Goal: Transaction & Acquisition: Book appointment/travel/reservation

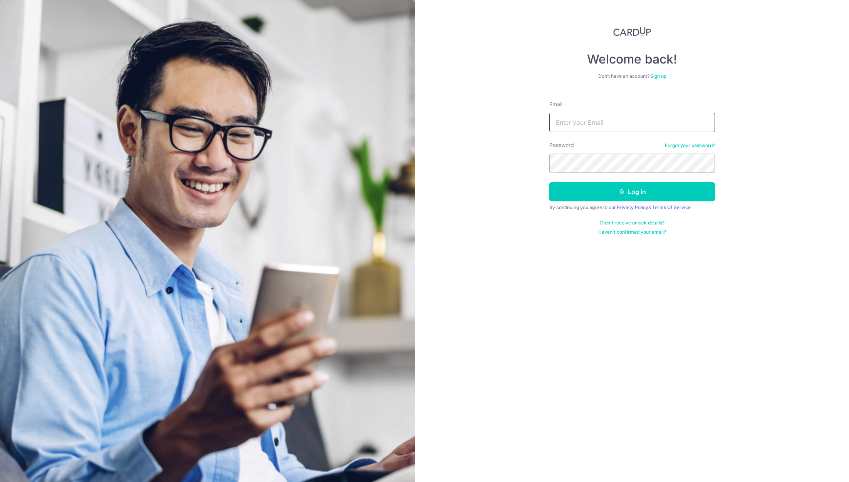
drag, startPoint x: 0, startPoint y: 0, endPoint x: 616, endPoint y: 122, distance: 628.3
click at [616, 122] on input "Email" at bounding box center [632, 122] width 166 height 19
type input "thomaslee73@yahoo.com"
click at [549, 182] on button "Log in" at bounding box center [632, 191] width 166 height 19
click at [610, 192] on button "Log in" at bounding box center [632, 191] width 166 height 19
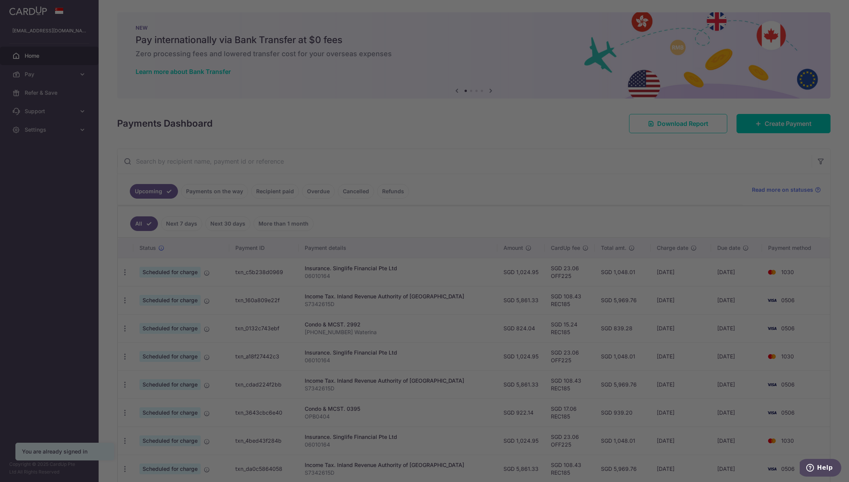
click at [47, 217] on div at bounding box center [428, 243] width 857 height 487
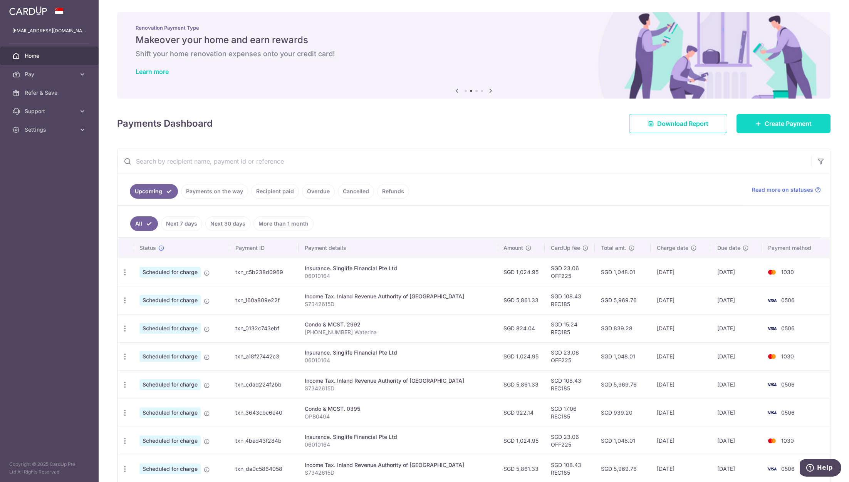
click at [740, 120] on link "Create Payment" at bounding box center [783, 123] width 94 height 19
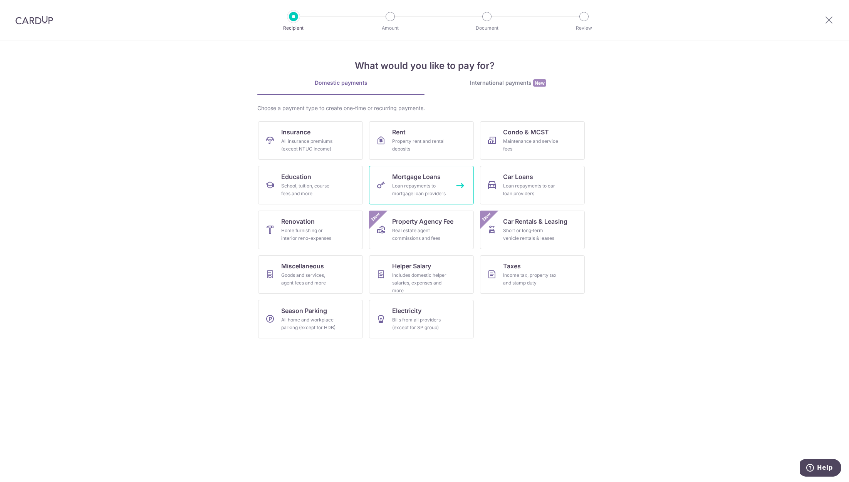
click at [417, 193] on div "Loan repayments to mortgage loan providers" at bounding box center [419, 189] width 55 height 15
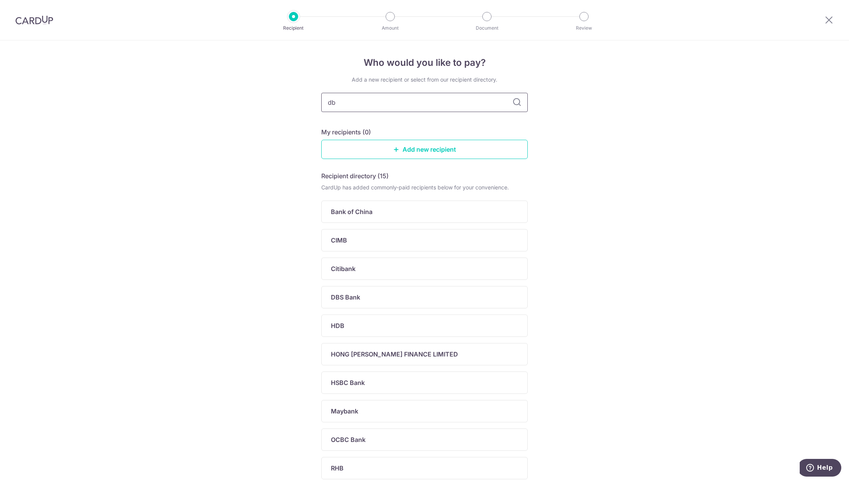
type input "dbs"
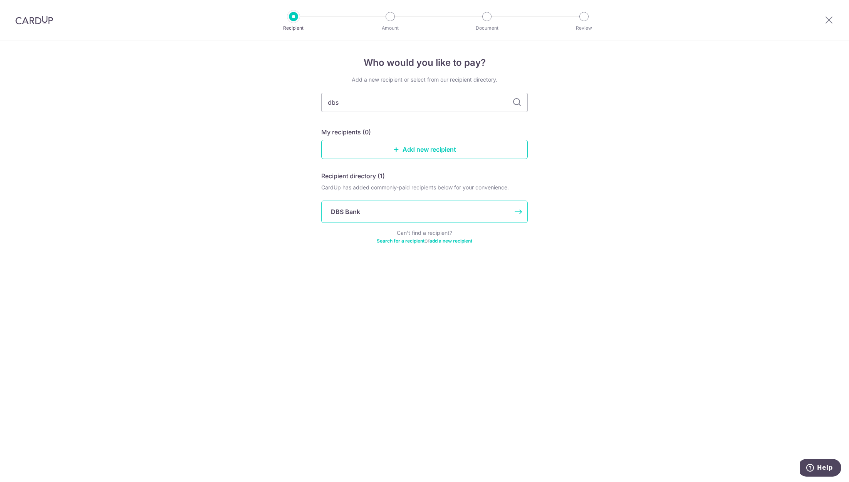
click at [389, 211] on div "DBS Bank" at bounding box center [420, 211] width 178 height 9
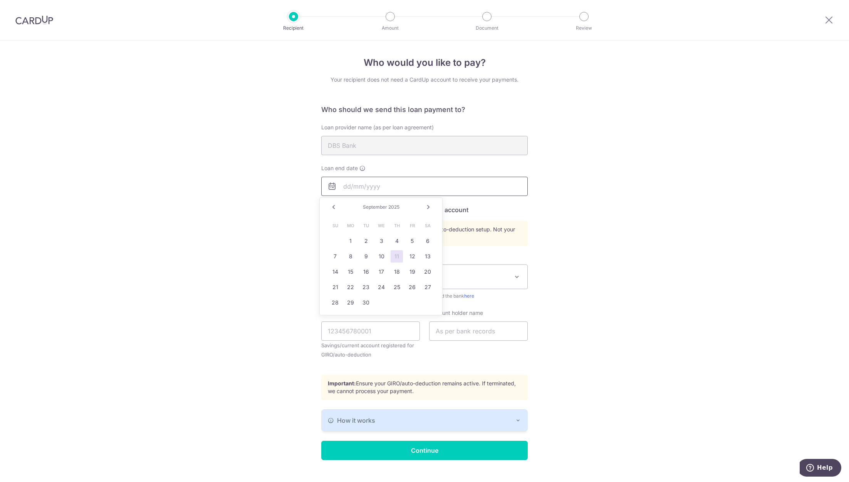
click at [396, 192] on input "text" at bounding box center [424, 186] width 206 height 19
click at [361, 168] on icon at bounding box center [362, 168] width 6 height 6
click at [361, 186] on input "text" at bounding box center [424, 186] width 206 height 19
click at [428, 208] on link "Next" at bounding box center [428, 207] width 9 height 9
click at [389, 208] on span "2025" at bounding box center [390, 207] width 11 height 6
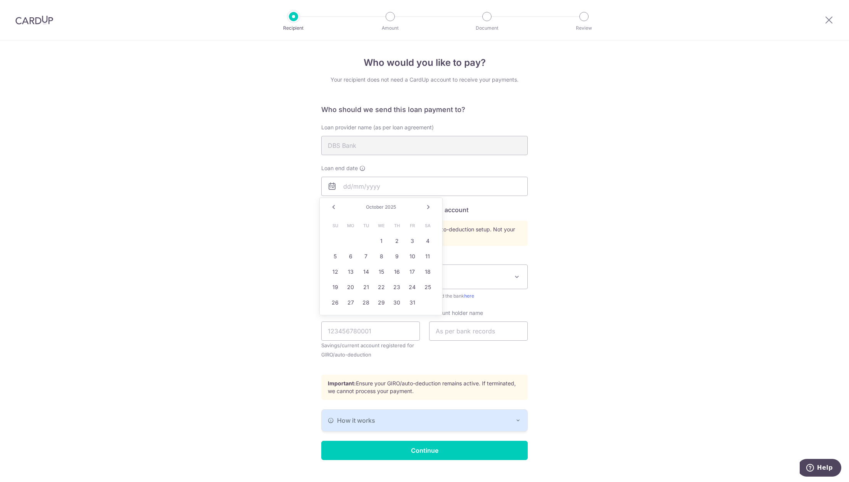
click at [390, 208] on span "2025" at bounding box center [390, 207] width 11 height 6
click at [428, 206] on link "Next" at bounding box center [428, 207] width 9 height 9
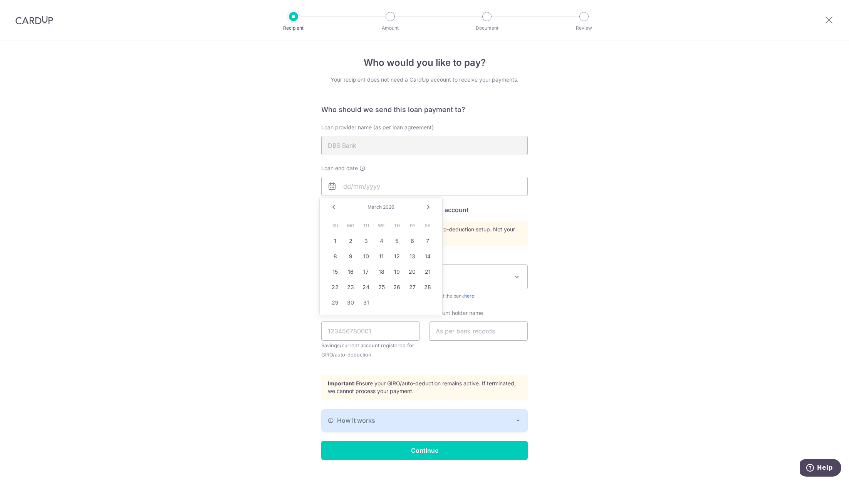
click at [428, 206] on link "Next" at bounding box center [428, 207] width 9 height 9
click at [353, 190] on input "text" at bounding box center [424, 186] width 206 height 19
type input "01/10/2038"
click at [273, 215] on div "Who would you like to pay? Your recipient does not need a CardUp account to rec…" at bounding box center [424, 268] width 849 height 456
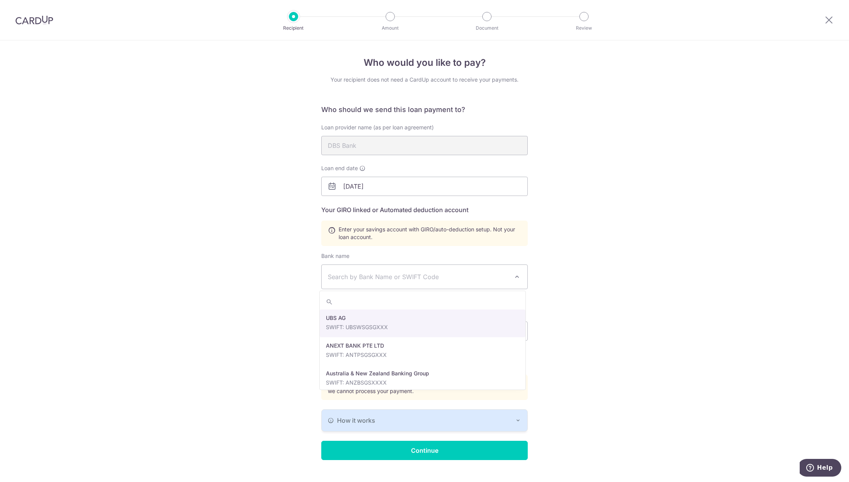
click at [349, 282] on span "Search by Bank Name or SWIFT Code" at bounding box center [425, 277] width 206 height 24
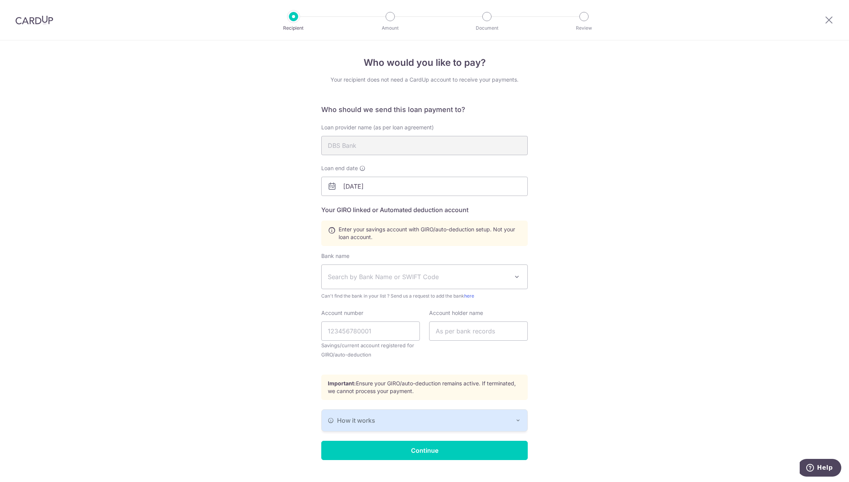
click at [292, 280] on div "Who would you like to pay? Your recipient does not need a CardUp account to rec…" at bounding box center [424, 268] width 849 height 456
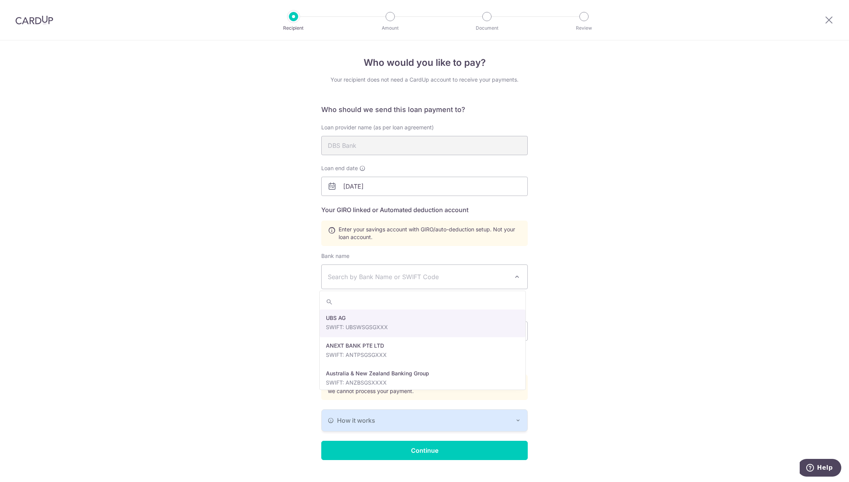
click at [392, 281] on span "Search by Bank Name or SWIFT Code" at bounding box center [418, 276] width 181 height 9
type input "dbs"
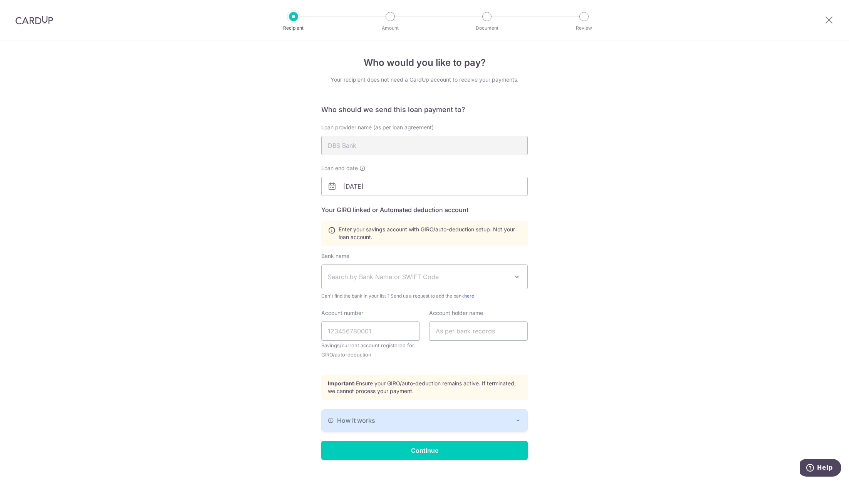
click at [582, 273] on div "Who would you like to pay? Your recipient does not need a CardUp account to rec…" at bounding box center [424, 268] width 849 height 456
click at [495, 277] on span "Search by Bank Name or SWIFT Code" at bounding box center [418, 276] width 181 height 9
type input "posb"
select select "19"
click at [367, 337] on input "Account number" at bounding box center [370, 331] width 99 height 19
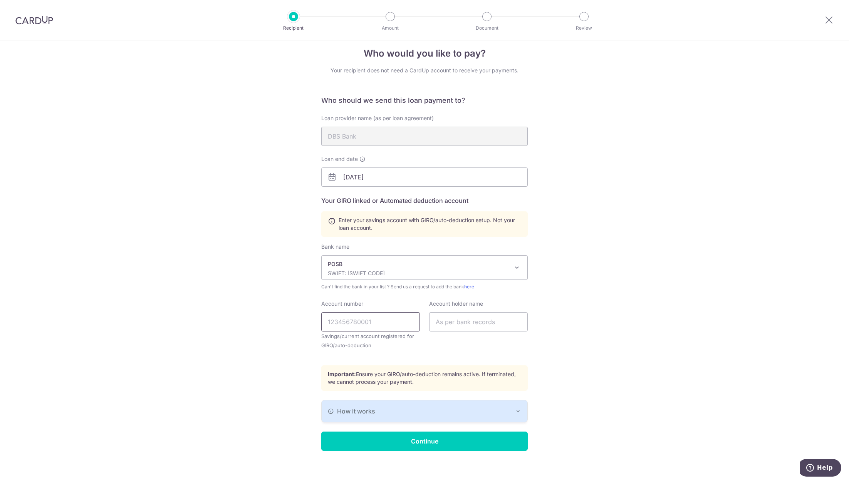
scroll to position [14, 0]
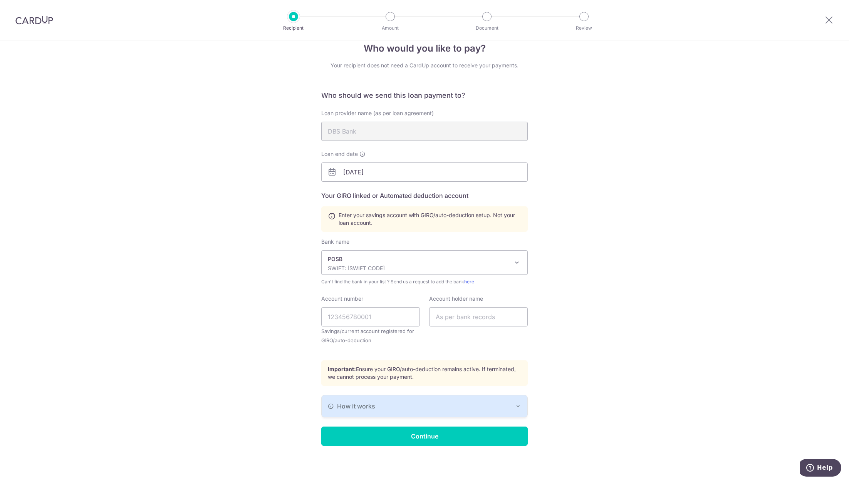
click at [460, 402] on div "How it works" at bounding box center [424, 406] width 193 height 9
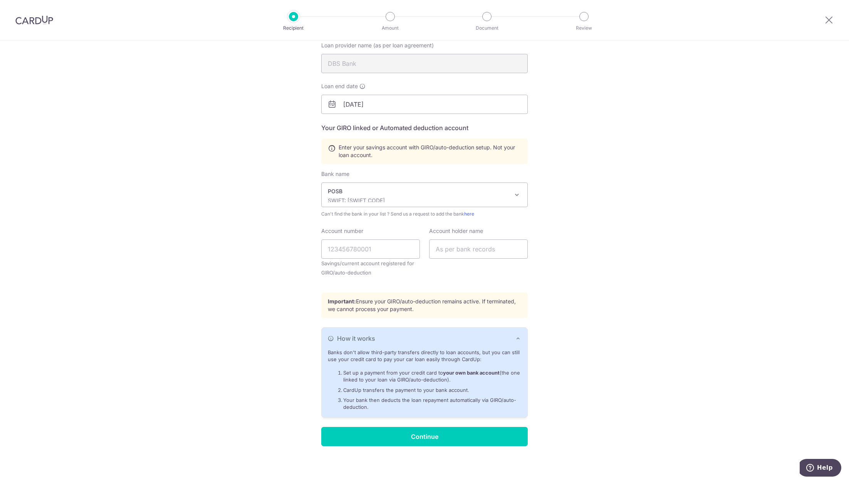
scroll to position [82, 0]
click at [366, 249] on input "Account number" at bounding box center [370, 248] width 99 height 19
click at [454, 242] on input "text" at bounding box center [478, 248] width 99 height 19
click at [356, 247] on input "Account number" at bounding box center [370, 248] width 99 height 19
type input "047-21725-3"
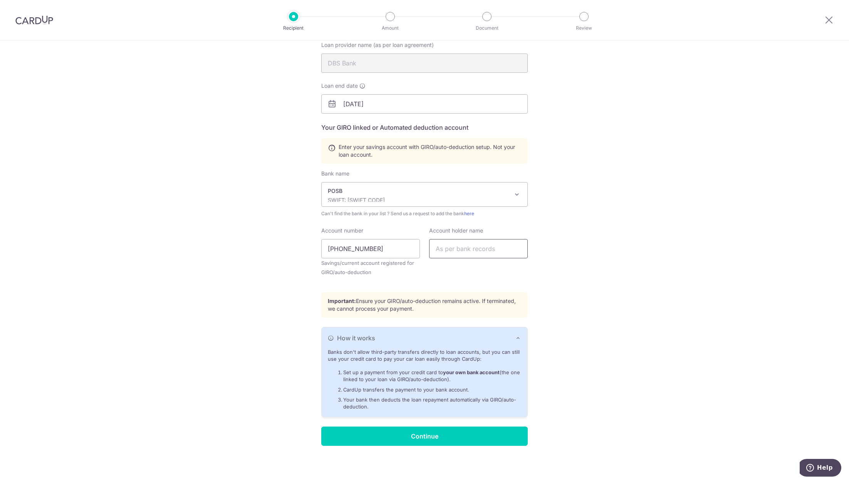
click at [444, 257] on input "text" at bounding box center [478, 248] width 99 height 19
type input "Lee Fong Chuan"
click at [543, 265] on div "Who would you like to pay? Your recipient does not need a CardUp account to rec…" at bounding box center [424, 220] width 849 height 524
click at [433, 434] on input "Continue" at bounding box center [424, 436] width 206 height 19
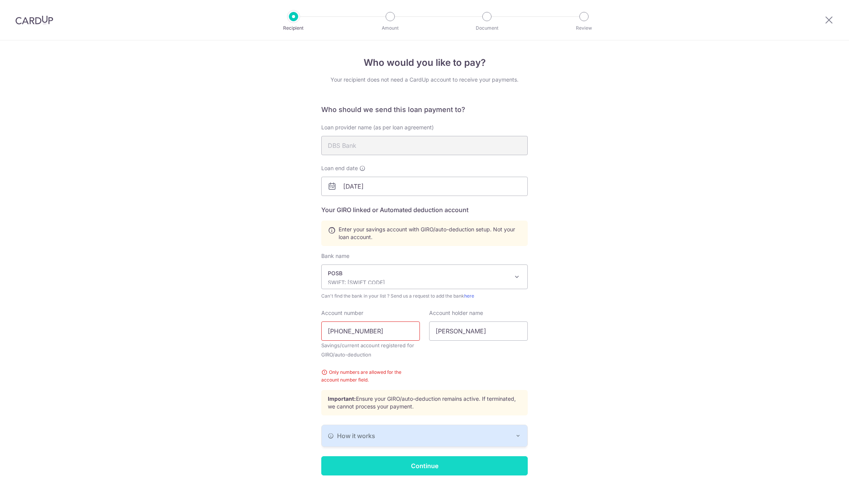
scroll to position [30, 0]
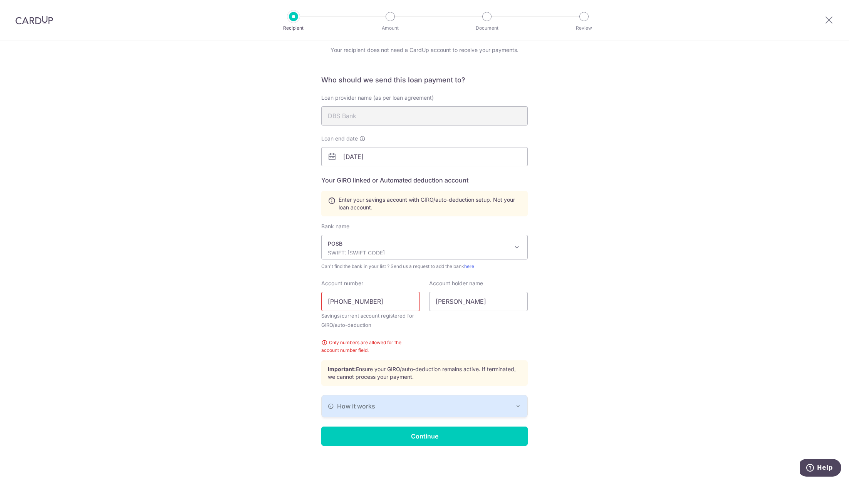
click at [361, 299] on input "[PHONE_NUMBER]" at bounding box center [370, 301] width 99 height 19
click at [339, 302] on input "047-217253" at bounding box center [370, 301] width 99 height 19
type input "047217253"
click at [448, 438] on input "Continue" at bounding box center [424, 436] width 206 height 19
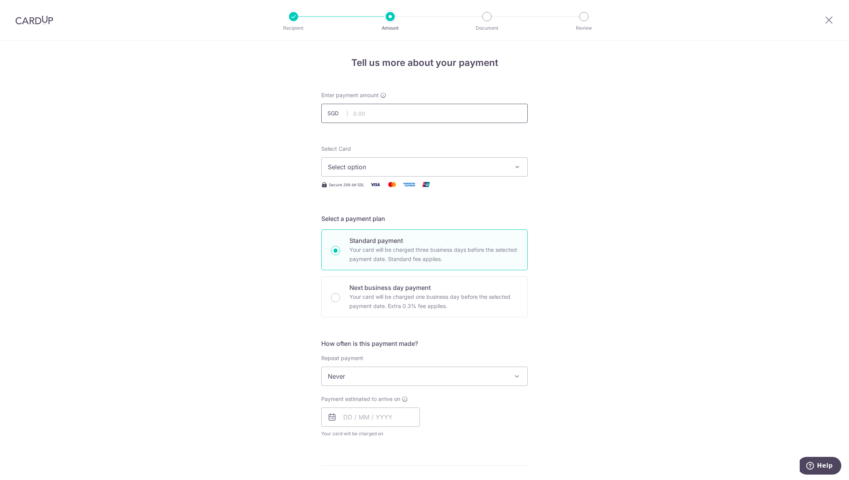
click at [390, 118] on input "text" at bounding box center [424, 113] width 206 height 19
click at [374, 167] on span "Select option" at bounding box center [417, 166] width 179 height 9
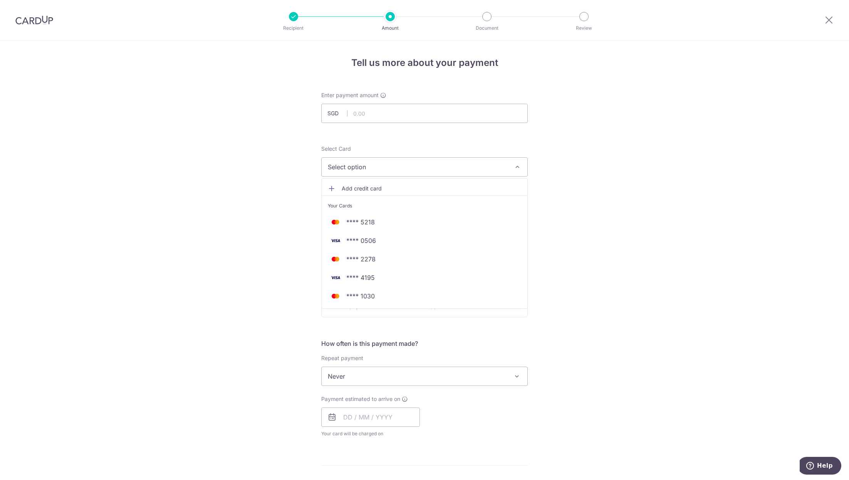
click at [586, 244] on div "Tell us more about your payment Enter payment amount SGD Recipient added succes…" at bounding box center [424, 388] width 849 height 697
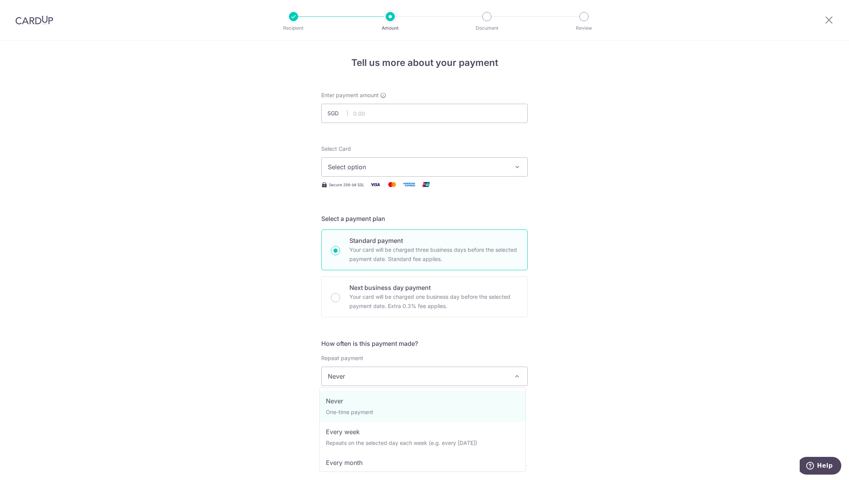
click at [420, 379] on span "Never" at bounding box center [425, 376] width 206 height 18
click at [570, 376] on div "Tell us more about your payment Enter payment amount SGD Recipient added succes…" at bounding box center [424, 388] width 849 height 697
click at [503, 380] on span "Never" at bounding box center [425, 376] width 206 height 18
select select "3"
type input "01/10/2038"
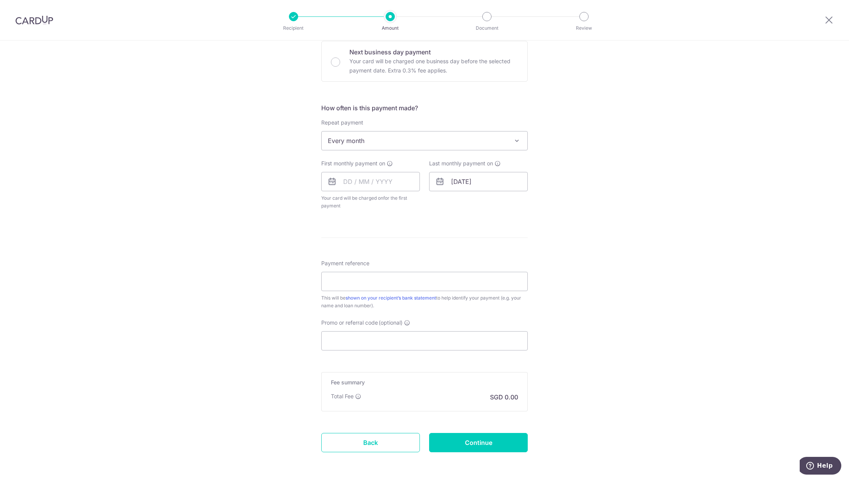
scroll to position [247, 0]
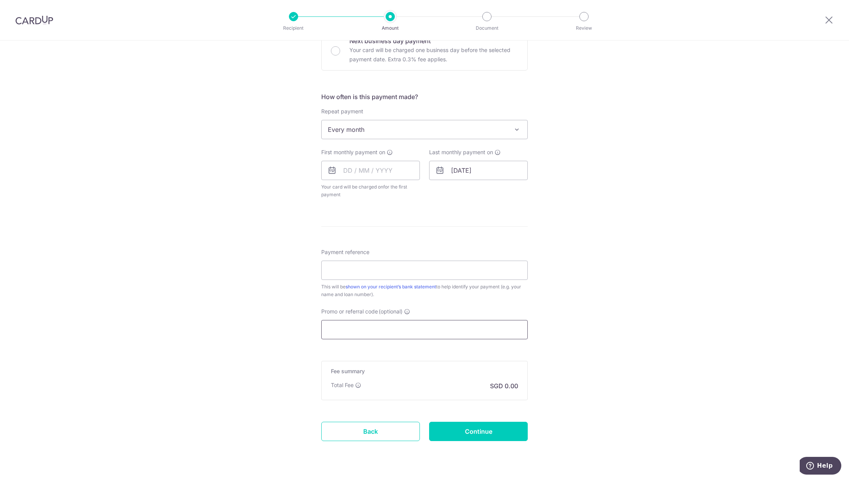
click at [408, 335] on input "Promo or referral code (optional)" at bounding box center [424, 329] width 206 height 19
paste input "3HOME25R"
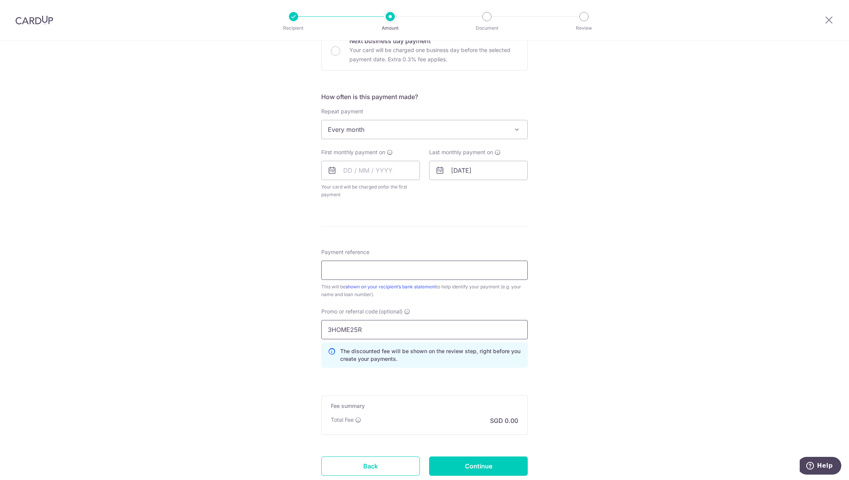
type input "3HOME25R"
click at [365, 269] on input "Payment reference" at bounding box center [424, 269] width 206 height 19
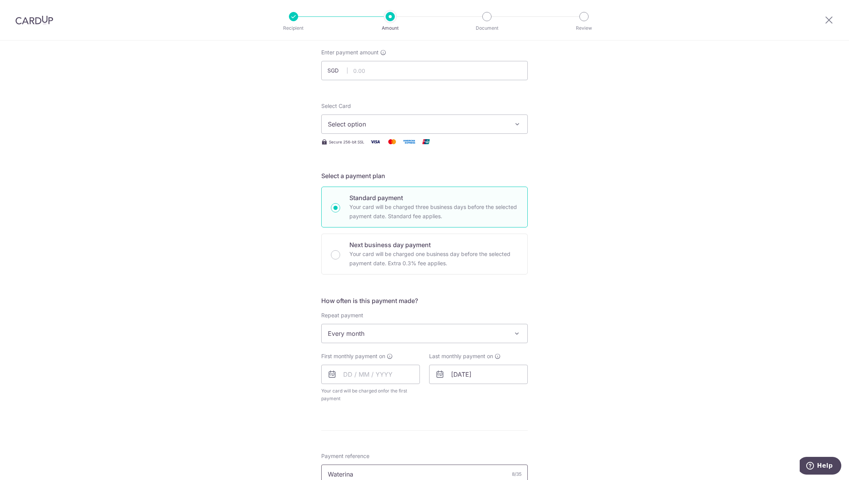
scroll to position [28, 0]
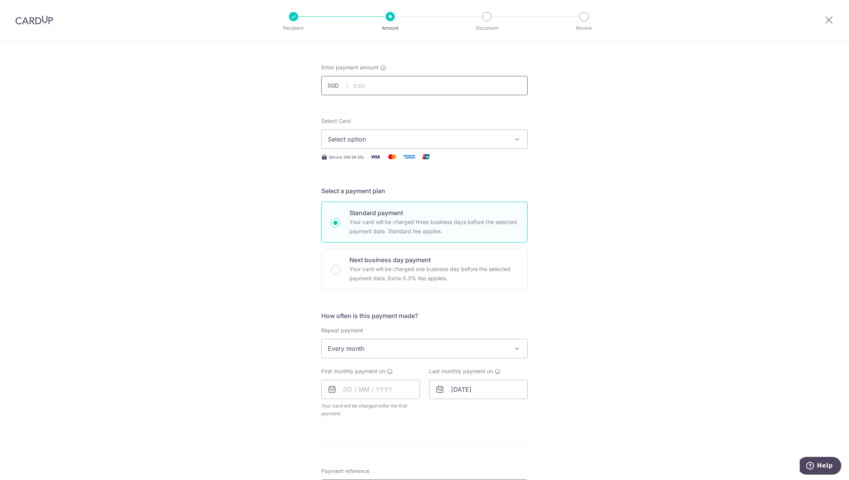
type input "Waterina"
click at [384, 87] on input "text" at bounding box center [424, 85] width 206 height 19
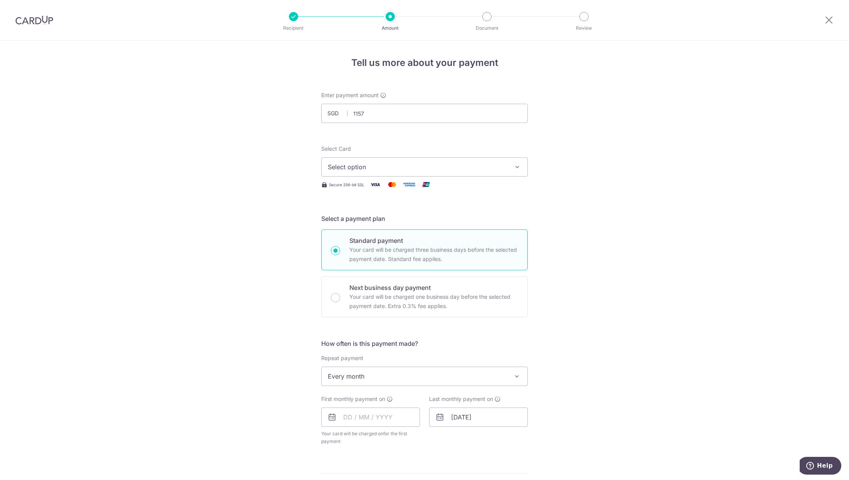
type input "1,157.00"
click at [369, 168] on span "Select option" at bounding box center [417, 166] width 179 height 9
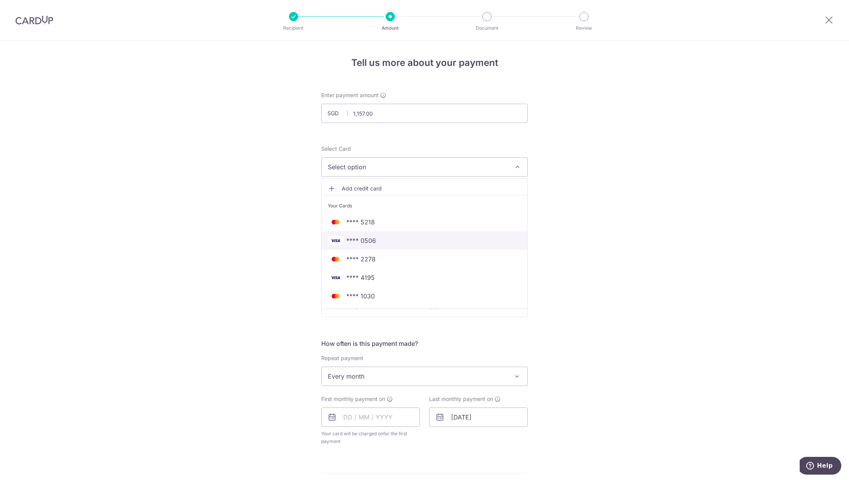
drag, startPoint x: 372, startPoint y: 243, endPoint x: 520, endPoint y: 249, distance: 148.0
click at [372, 243] on span "**** 0506" at bounding box center [361, 240] width 30 height 9
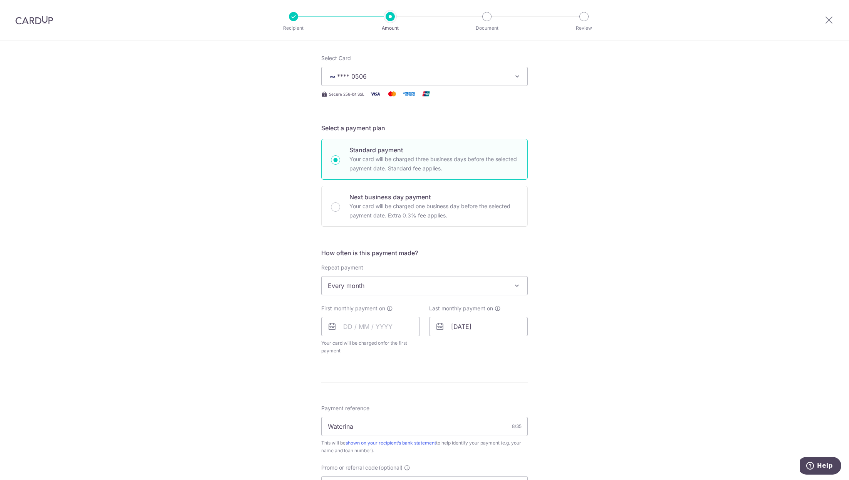
scroll to position [119, 0]
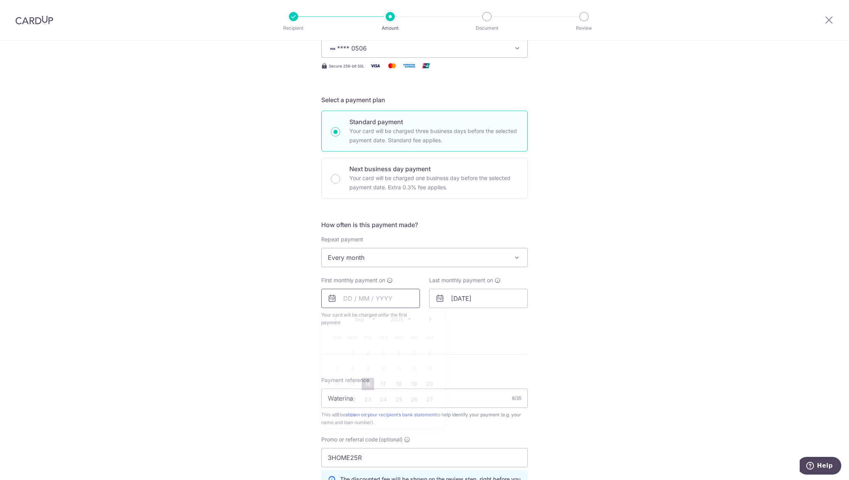
click at [378, 300] on input "text" at bounding box center [370, 297] width 99 height 19
click at [413, 399] on link "26" at bounding box center [414, 399] width 12 height 12
type input "26/09/2025"
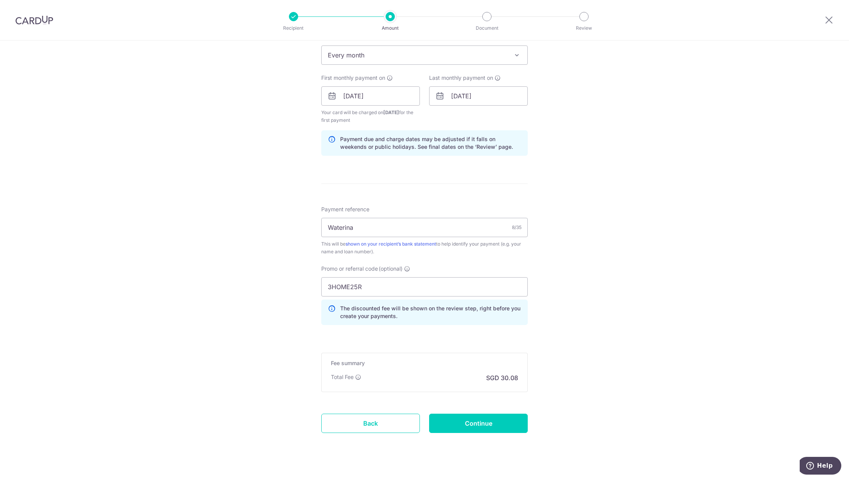
scroll to position [332, 0]
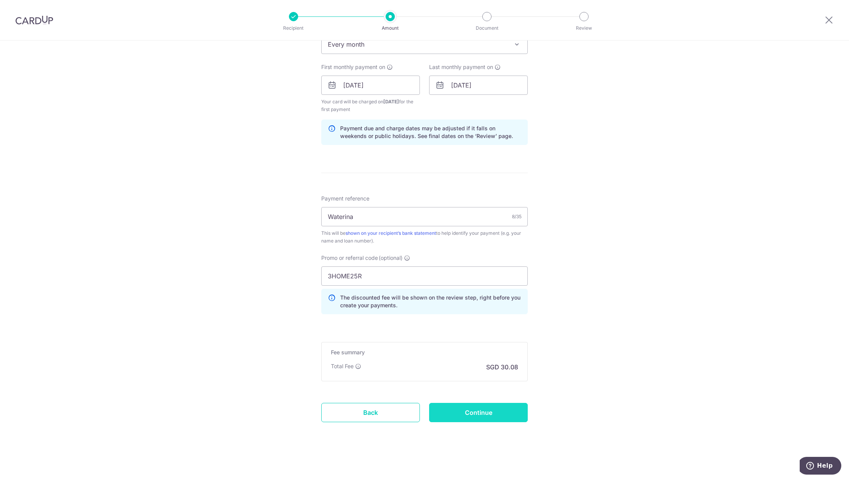
click at [474, 413] on input "Continue" at bounding box center [478, 412] width 99 height 19
type input "Create Schedule"
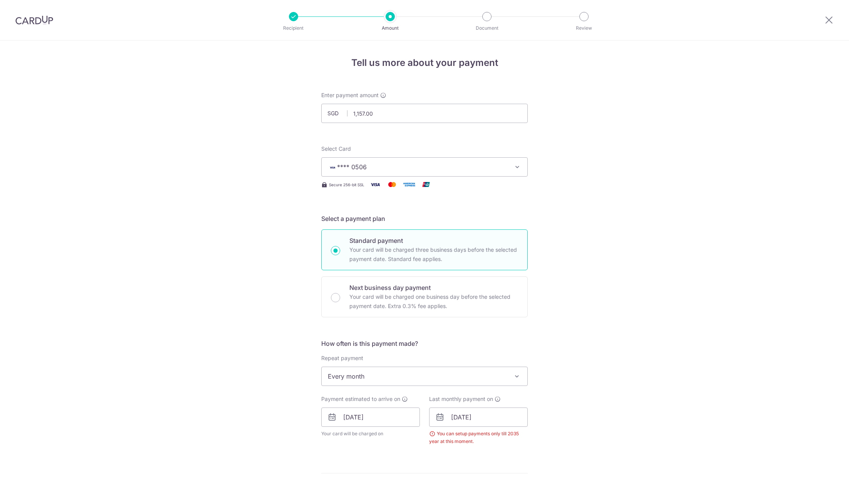
scroll to position [311, 0]
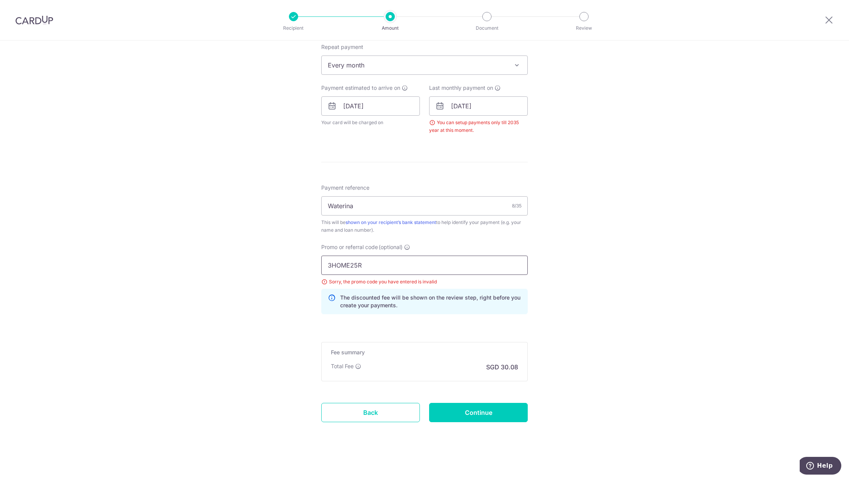
click at [412, 260] on input "3HOME25R" at bounding box center [424, 264] width 206 height 19
drag, startPoint x: 374, startPoint y: 264, endPoint x: 275, endPoint y: 260, distance: 99.8
click at [275, 260] on div "Tell us more about your payment Enter payment amount SGD 1,157.00 1157.00 Selec…" at bounding box center [424, 105] width 849 height 750
paste input "REC185"
type input "REC185"
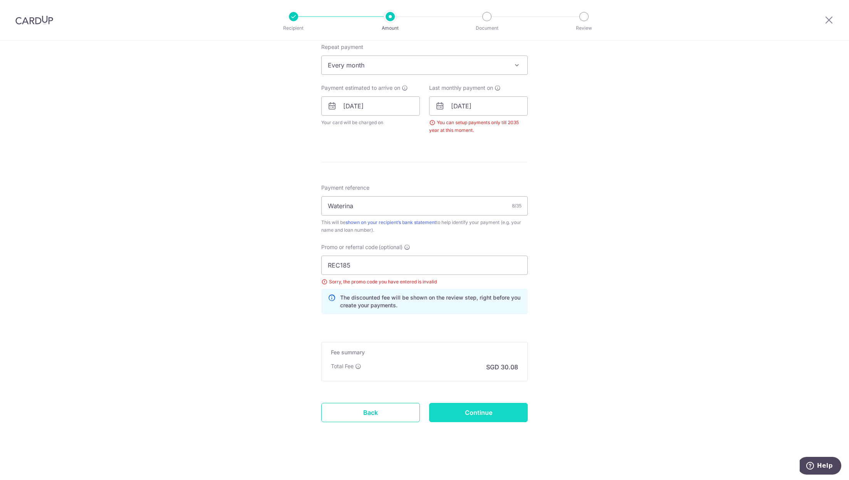
click at [448, 409] on input "Continue" at bounding box center [478, 412] width 99 height 19
type input "Create Schedule"
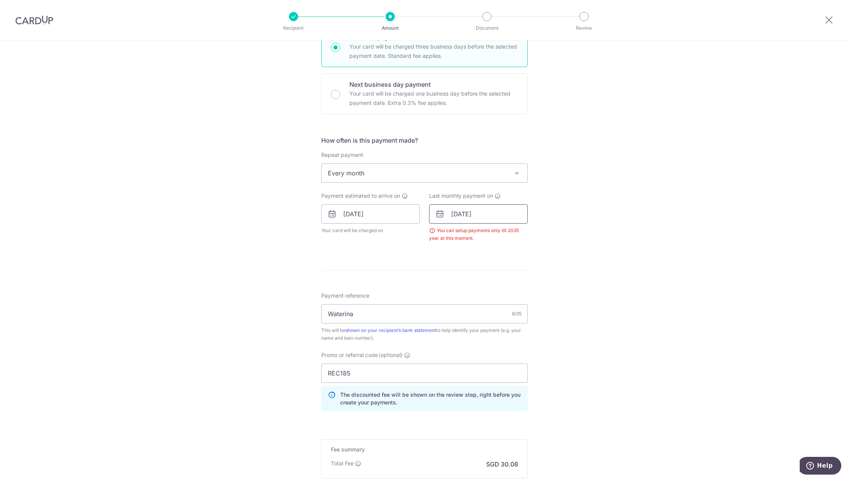
scroll to position [195, 0]
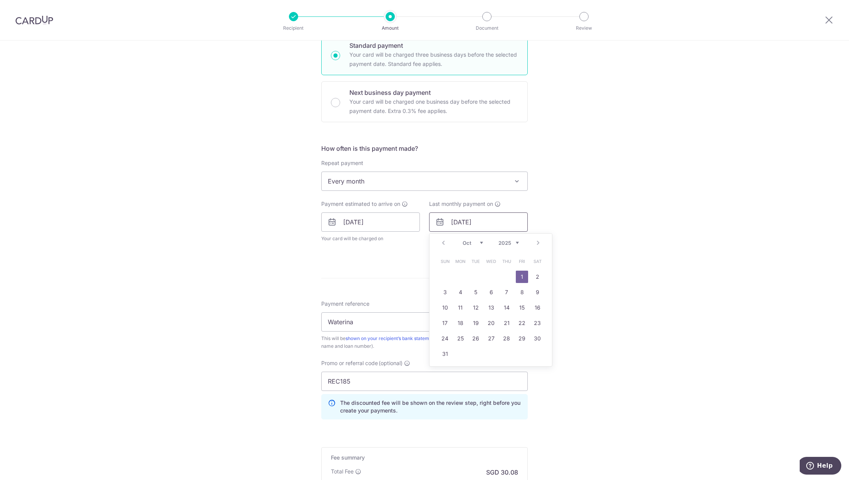
drag, startPoint x: 483, startPoint y: 225, endPoint x: 479, endPoint y: 222, distance: 4.4
click at [479, 222] on input "[DATE]" at bounding box center [478, 221] width 99 height 19
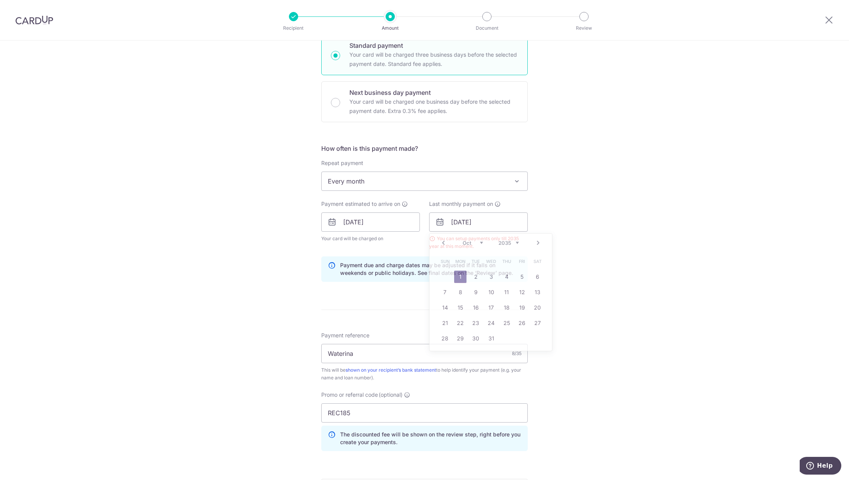
click at [627, 233] on div "Tell us more about your payment Enter payment amount SGD 1,157.00 1157.00 Selec…" at bounding box center [424, 231] width 849 height 771
drag, startPoint x: 491, startPoint y: 224, endPoint x: 478, endPoint y: 224, distance: 13.5
click at [478, 224] on input "[DATE]" at bounding box center [478, 221] width 99 height 19
type input "[DATE]"
click at [645, 231] on div "Tell us more about your payment Enter payment amount SGD 1,157.00 1157.00 Selec…" at bounding box center [424, 231] width 849 height 771
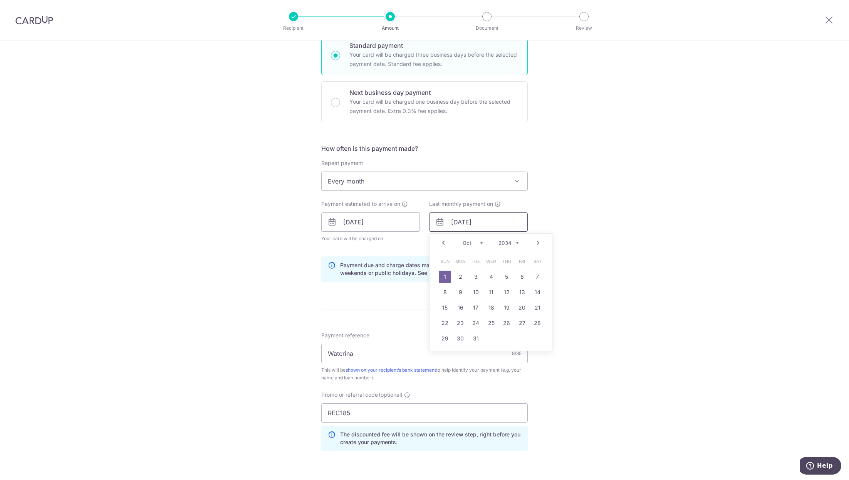
drag, startPoint x: 503, startPoint y: 220, endPoint x: 489, endPoint y: 220, distance: 14.3
click at [489, 220] on input "[DATE]" at bounding box center [478, 221] width 99 height 19
click at [537, 217] on div "Tell us more about your payment Enter payment amount SGD 1,157.00 1157.00 Selec…" at bounding box center [424, 231] width 849 height 771
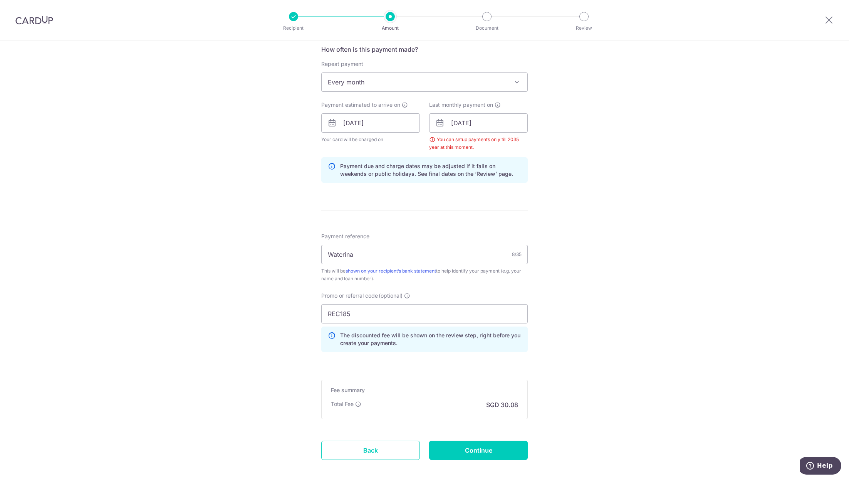
scroll to position [332, 0]
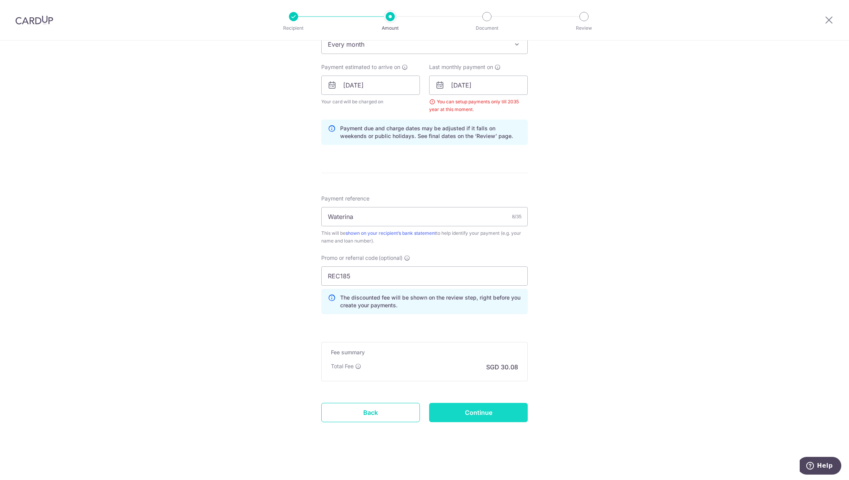
click at [488, 419] on input "Continue" at bounding box center [478, 412] width 99 height 19
type input "Create Schedule"
click at [397, 408] on link "Back" at bounding box center [370, 412] width 99 height 19
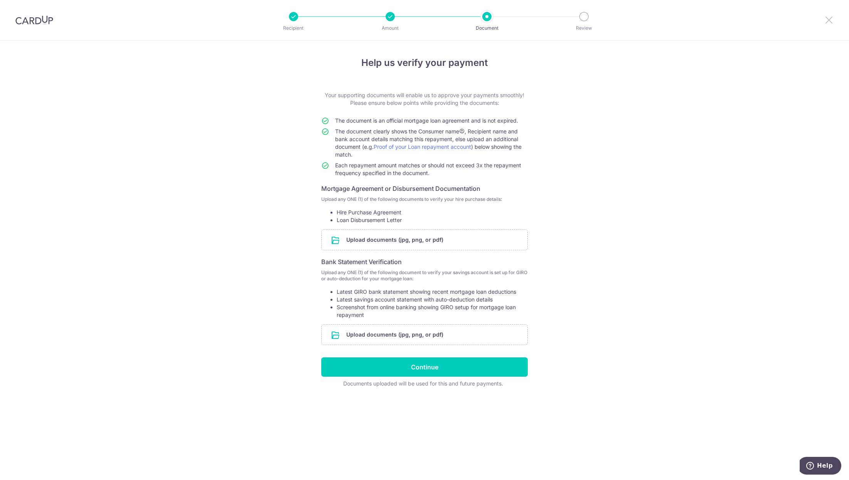
click at [832, 20] on icon at bounding box center [828, 20] width 9 height 10
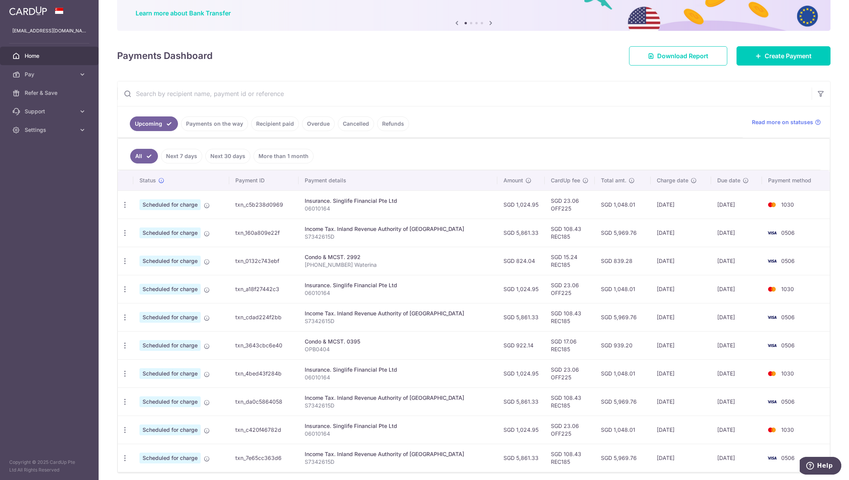
scroll to position [88, 0]
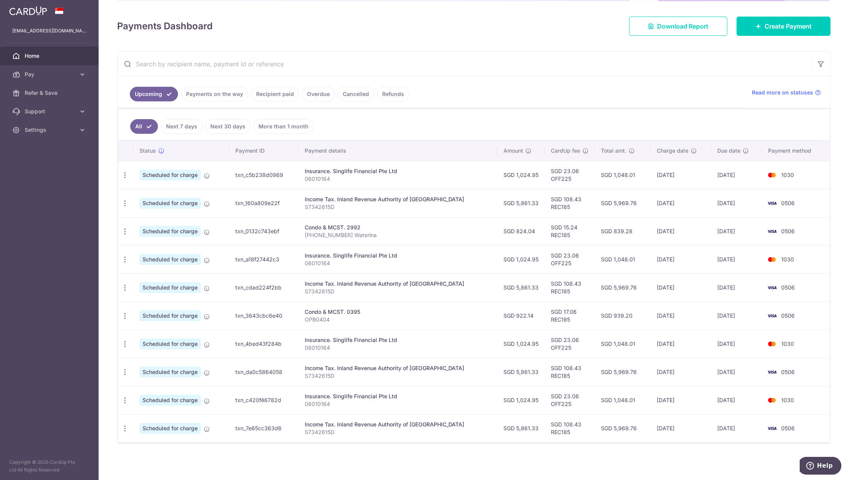
click at [177, 124] on link "Next 7 days" at bounding box center [181, 126] width 41 height 15
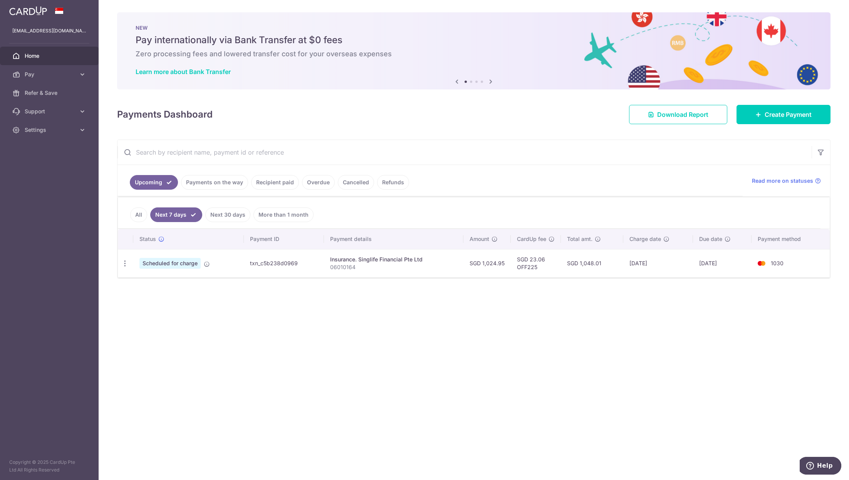
click at [230, 218] on link "Next 30 days" at bounding box center [227, 214] width 45 height 15
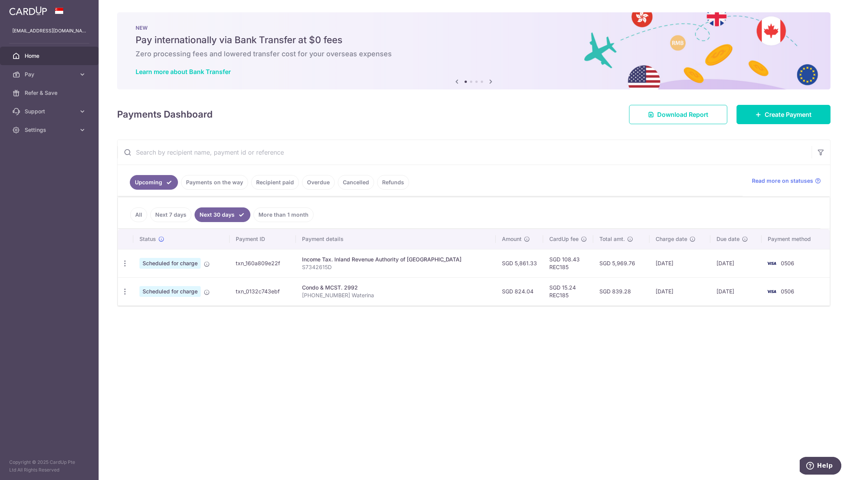
click at [278, 217] on link "More than 1 month" at bounding box center [283, 214] width 60 height 15
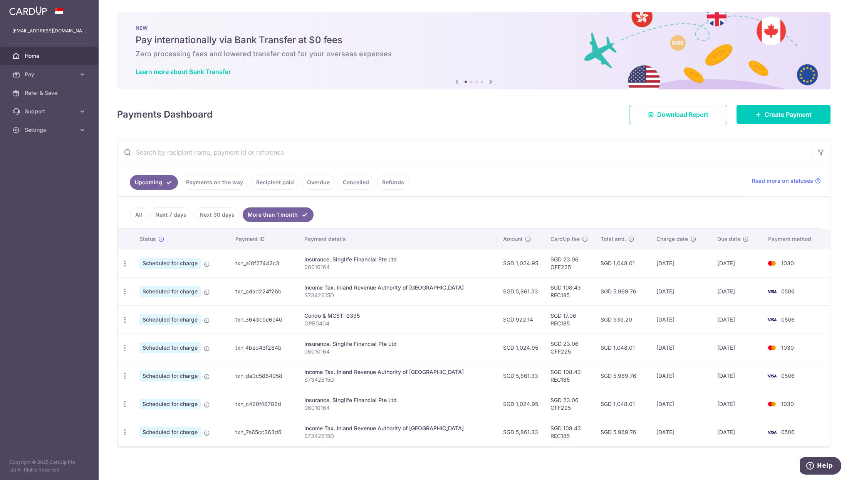
click at [145, 217] on link "All" at bounding box center [138, 214] width 17 height 15
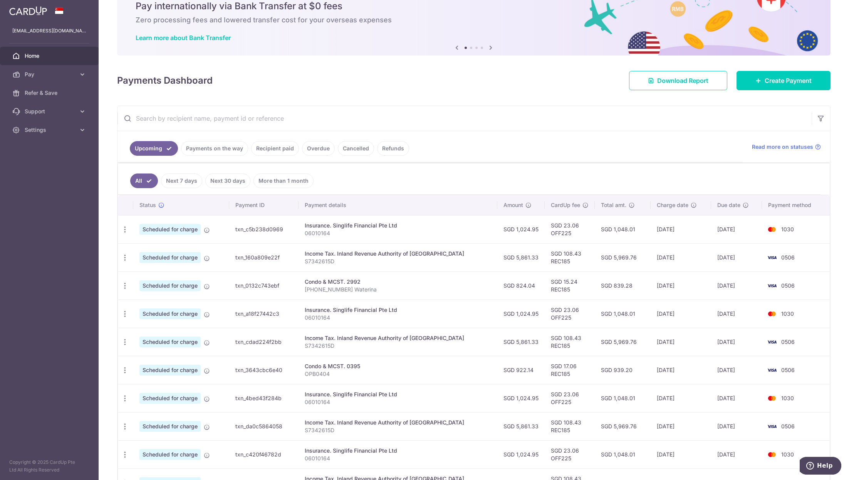
scroll to position [88, 0]
